Goal: Task Accomplishment & Management: Complete application form

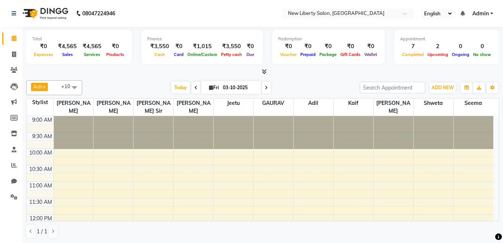
scroll to position [332, 0]
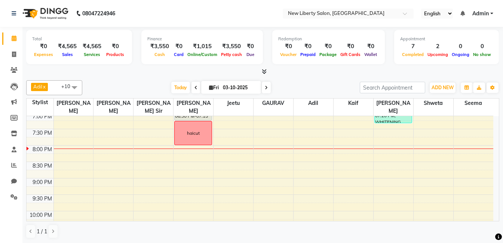
click at [266, 87] on icon at bounding box center [266, 88] width 3 height 4
type input "04-10-2025"
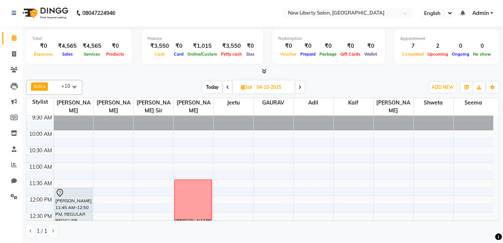
scroll to position [19, 0]
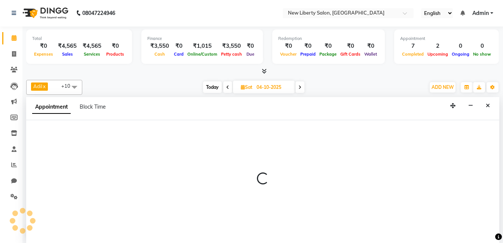
select select "93484"
select select "630"
select select "tentative"
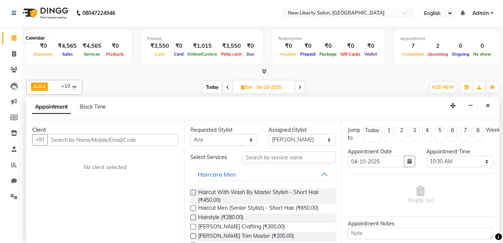
click at [15, 36] on icon at bounding box center [14, 38] width 5 height 6
click at [484, 104] on button "Close" at bounding box center [487, 106] width 11 height 12
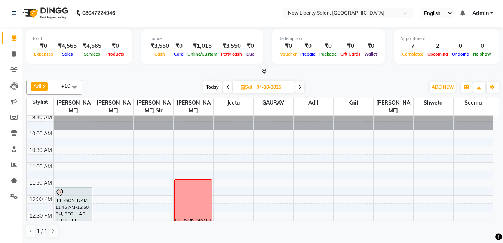
select select "93477"
select select "tentative"
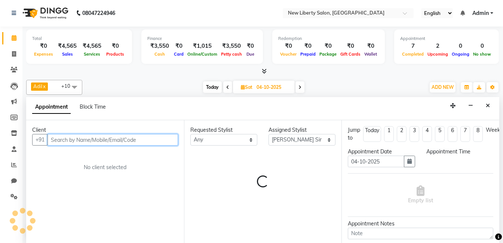
select select "660"
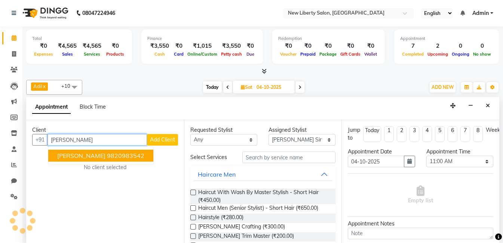
click at [107, 152] on ngb-highlight "9820983542" at bounding box center [125, 155] width 37 height 7
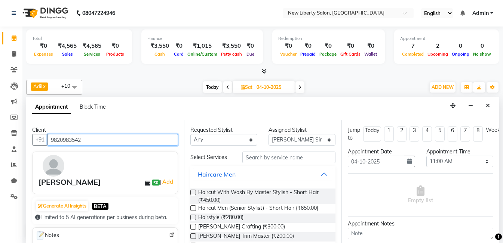
type input "9820983542"
click at [192, 209] on label at bounding box center [193, 209] width 6 height 6
click at [192, 209] on input "checkbox" at bounding box center [192, 209] width 5 height 5
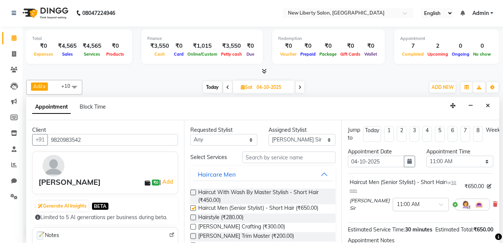
checkbox input "false"
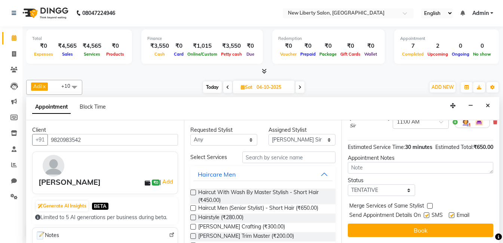
scroll to position [95, 0]
click at [426, 213] on label at bounding box center [427, 216] width 6 height 6
click at [426, 214] on input "checkbox" at bounding box center [426, 216] width 5 height 5
checkbox input "false"
click at [451, 213] on label at bounding box center [452, 216] width 6 height 6
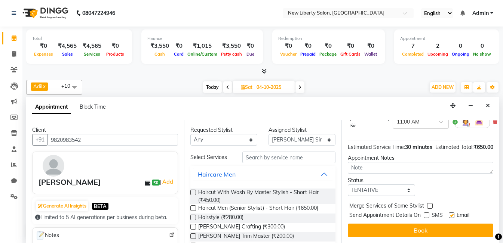
click at [451, 214] on input "checkbox" at bounding box center [451, 216] width 5 height 5
checkbox input "false"
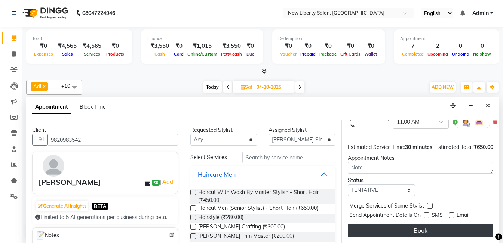
click at [396, 227] on button "Book" at bounding box center [420, 230] width 145 height 13
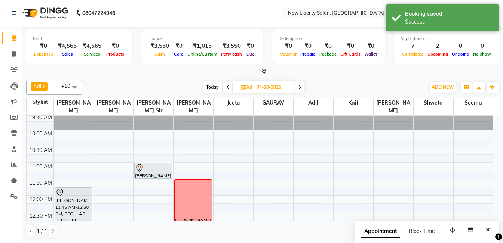
scroll to position [0, 0]
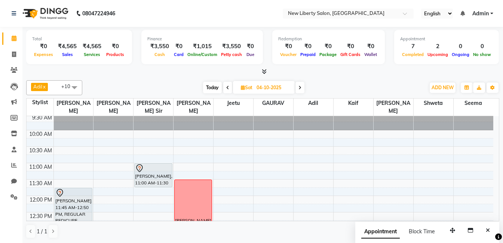
drag, startPoint x: 151, startPoint y: 171, endPoint x: 149, endPoint y: 177, distance: 5.9
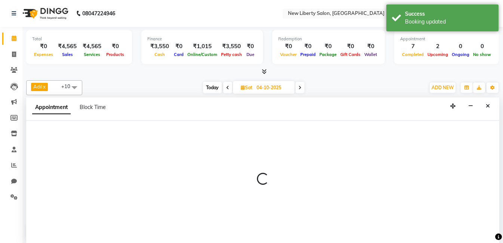
select select "93481"
select select "tentative"
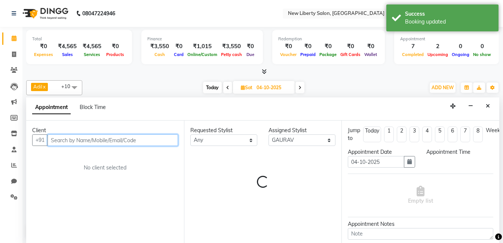
select select "675"
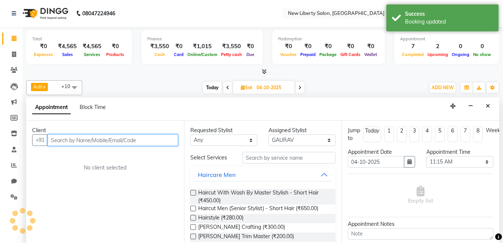
scroll to position [0, 0]
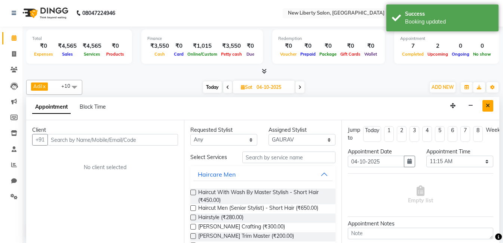
click at [488, 104] on icon "Close" at bounding box center [488, 105] width 4 height 5
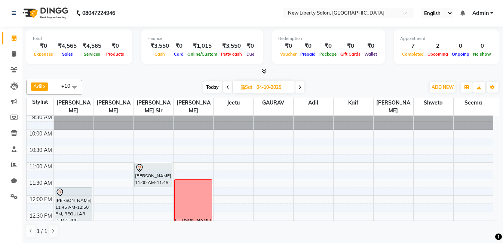
click at [211, 87] on span "Today" at bounding box center [212, 88] width 19 height 12
type input "03-10-2025"
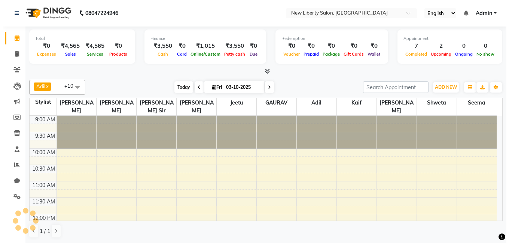
scroll to position [362, 0]
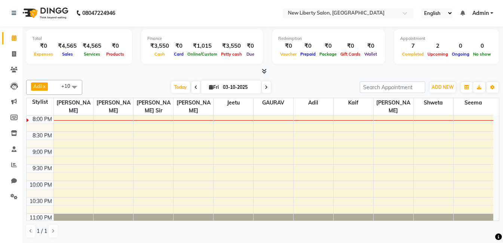
click at [238, 130] on div "9:00 AM 9:30 AM 10:00 AM 10:30 AM 11:00 AM 11:30 AM 12:00 PM 12:30 PM 1:00 PM 1…" at bounding box center [260, 0] width 467 height 493
select select "93479"
select select "tentative"
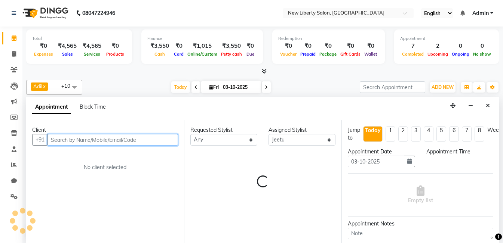
select select "1230"
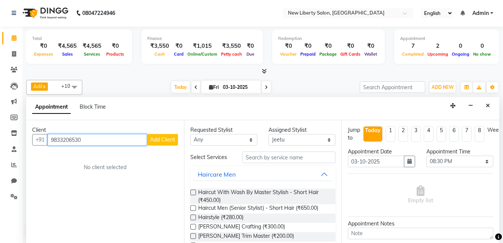
type input "9833206530"
click at [160, 136] on button "Add Client" at bounding box center [162, 140] width 31 height 12
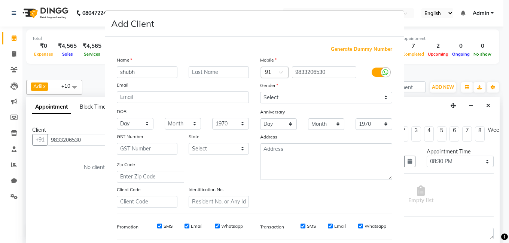
type input "shubh"
click at [212, 72] on input "text" at bounding box center [218, 73] width 61 height 12
type input "[PERSON_NAME]"
click at [313, 100] on select "Select [DEMOGRAPHIC_DATA] [DEMOGRAPHIC_DATA] Other Prefer Not To Say" at bounding box center [326, 98] width 132 height 12
select select "[DEMOGRAPHIC_DATA]"
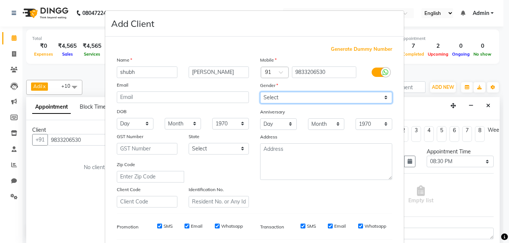
click at [260, 92] on select "Select [DEMOGRAPHIC_DATA] [DEMOGRAPHIC_DATA] Other Prefer Not To Say" at bounding box center [326, 98] width 132 height 12
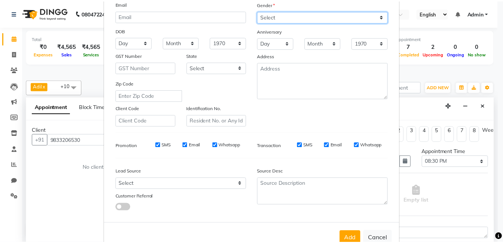
scroll to position [102, 0]
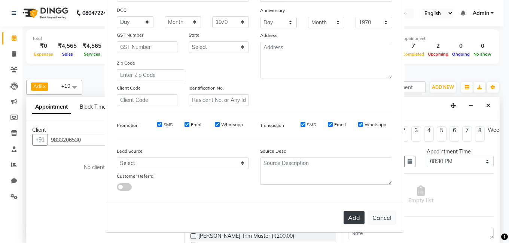
click at [350, 219] on button "Add" at bounding box center [353, 217] width 21 height 13
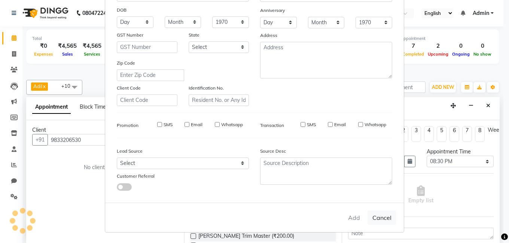
select select
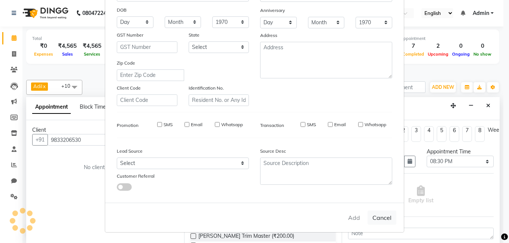
select select
checkbox input "false"
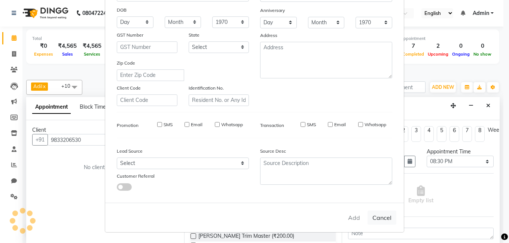
checkbox input "false"
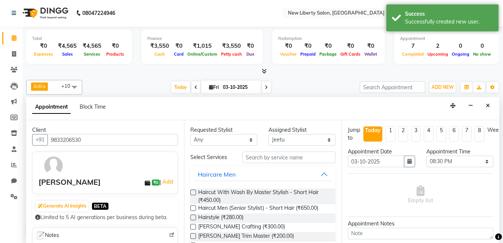
click at [193, 192] on label at bounding box center [193, 193] width 6 height 6
click at [193, 192] on input "checkbox" at bounding box center [192, 193] width 5 height 5
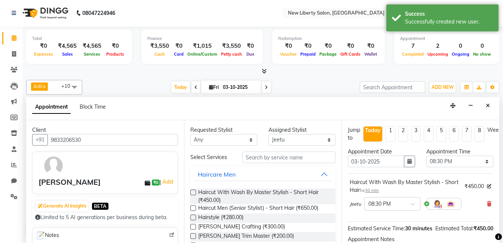
click at [192, 192] on label at bounding box center [193, 193] width 6 height 6
click at [192, 192] on input "checkbox" at bounding box center [192, 193] width 5 height 5
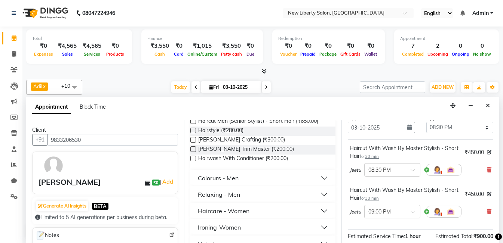
scroll to position [34, 0]
click at [487, 211] on icon at bounding box center [489, 211] width 4 height 5
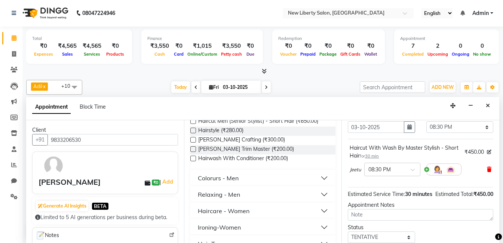
click at [487, 173] on span at bounding box center [489, 170] width 4 height 8
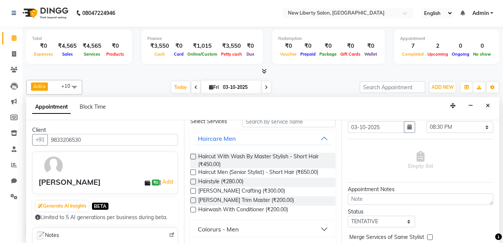
scroll to position [0, 0]
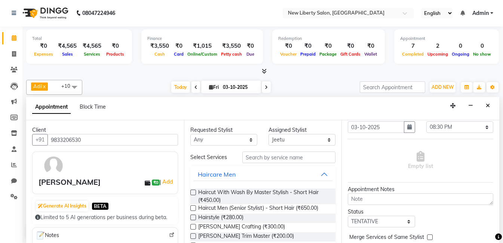
click at [193, 193] on label at bounding box center [193, 193] width 6 height 6
click at [193, 193] on input "checkbox" at bounding box center [192, 193] width 5 height 5
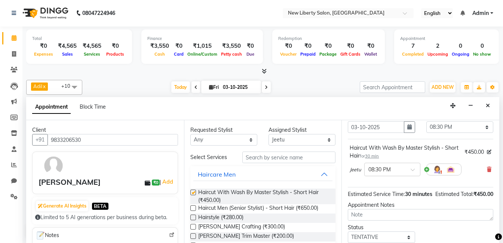
checkbox input "false"
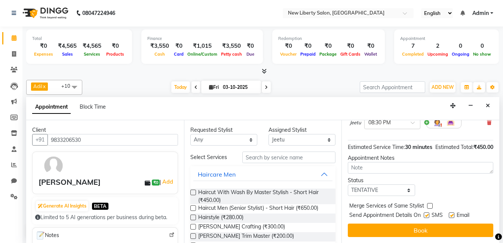
scroll to position [95, 0]
click at [428, 213] on label at bounding box center [427, 216] width 6 height 6
click at [428, 214] on input "checkbox" at bounding box center [426, 216] width 5 height 5
checkbox input "false"
click at [451, 213] on label at bounding box center [452, 216] width 6 height 6
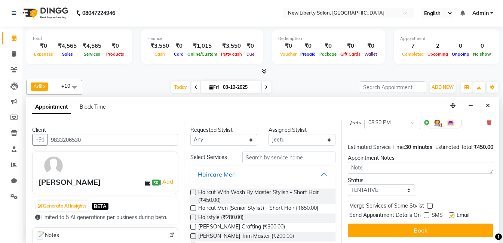
click at [451, 214] on input "checkbox" at bounding box center [451, 216] width 5 height 5
checkbox input "false"
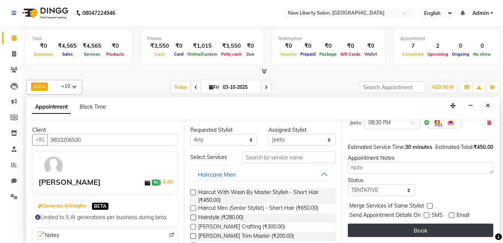
click at [417, 224] on button "Book" at bounding box center [420, 230] width 145 height 13
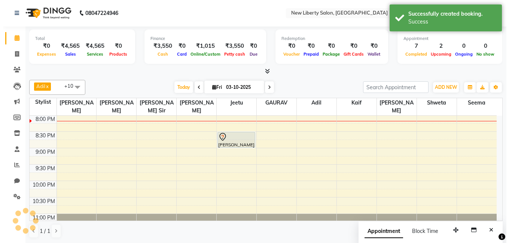
scroll to position [0, 0]
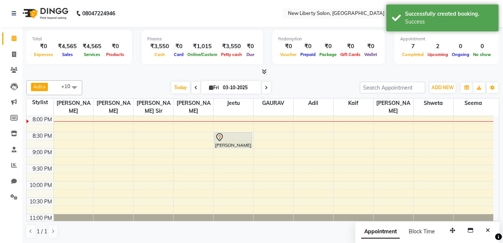
click at [207, 215] on div at bounding box center [194, 231] width 40 height 33
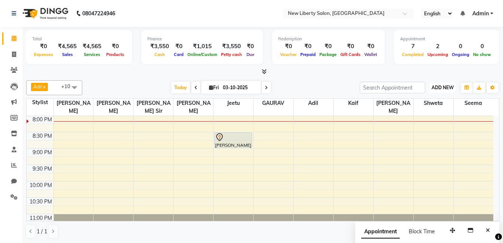
click at [439, 89] on span "ADD NEW" at bounding box center [443, 88] width 22 height 6
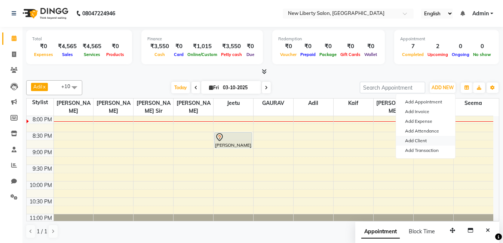
click at [424, 142] on link "Add Client" at bounding box center [425, 141] width 59 height 10
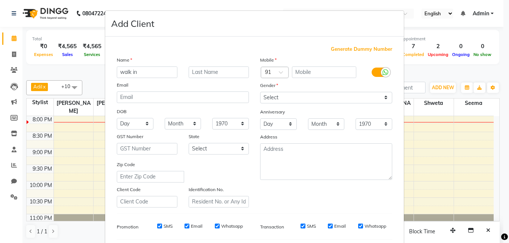
type input "walk in"
click at [294, 98] on select "Select [DEMOGRAPHIC_DATA] [DEMOGRAPHIC_DATA] Other Prefer Not To Say" at bounding box center [326, 98] width 132 height 12
select select "prefer_not_to_say"
click at [260, 92] on select "Select [DEMOGRAPHIC_DATA] [DEMOGRAPHIC_DATA] Other Prefer Not To Say" at bounding box center [326, 98] width 132 height 12
click at [353, 48] on span "Generate Dummy Number" at bounding box center [361, 49] width 61 height 7
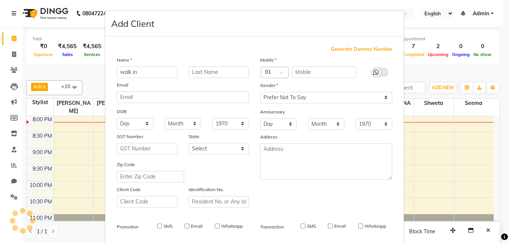
type input "1399100000002"
checkbox input "false"
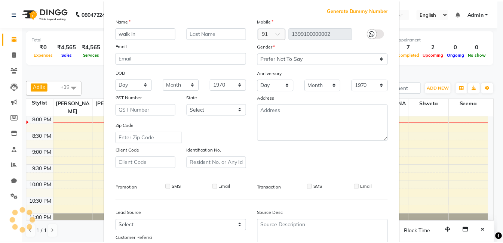
scroll to position [102, 0]
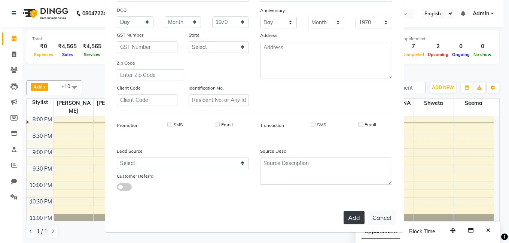
click at [347, 220] on button "Add" at bounding box center [353, 217] width 21 height 13
select select
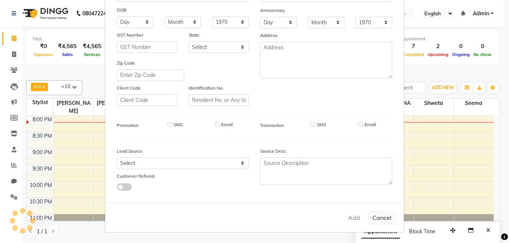
select select
checkbox input "false"
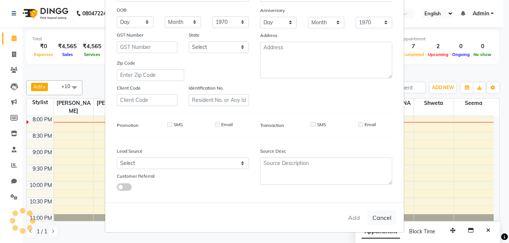
checkbox input "false"
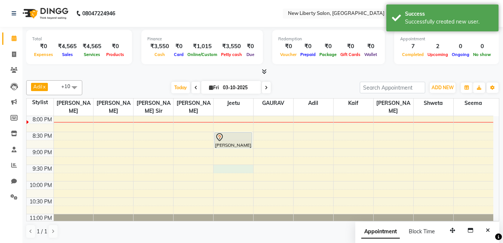
click at [222, 159] on div "9:00 AM 9:30 AM 10:00 AM 10:30 AM 11:00 AM 11:30 AM 12:00 PM 12:30 PM 1:00 PM 1…" at bounding box center [260, 0] width 467 height 493
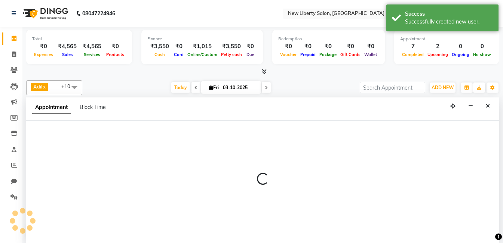
select select "93479"
select select "1290"
select select "tentative"
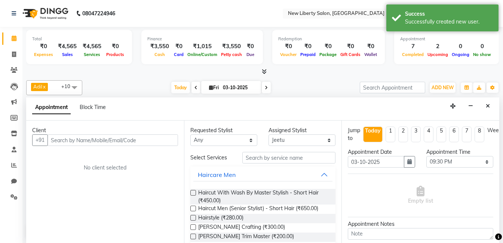
scroll to position [0, 0]
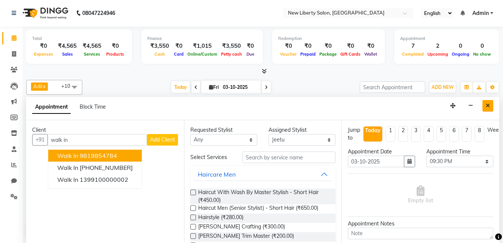
type input "walk in"
click at [486, 108] on icon "Close" at bounding box center [488, 105] width 4 height 5
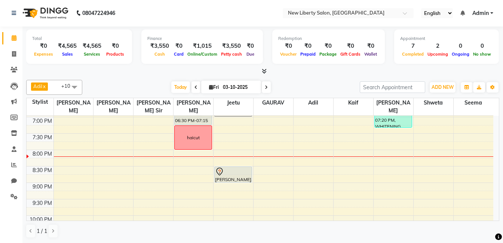
scroll to position [328, 0]
